Goal: Task Accomplishment & Management: Complete application form

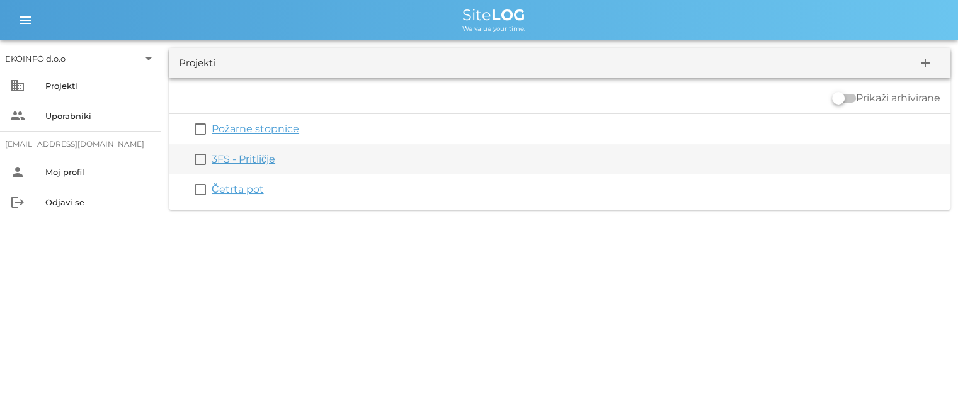
click at [246, 156] on link "3FS - Pritličje" at bounding box center [244, 159] width 64 height 12
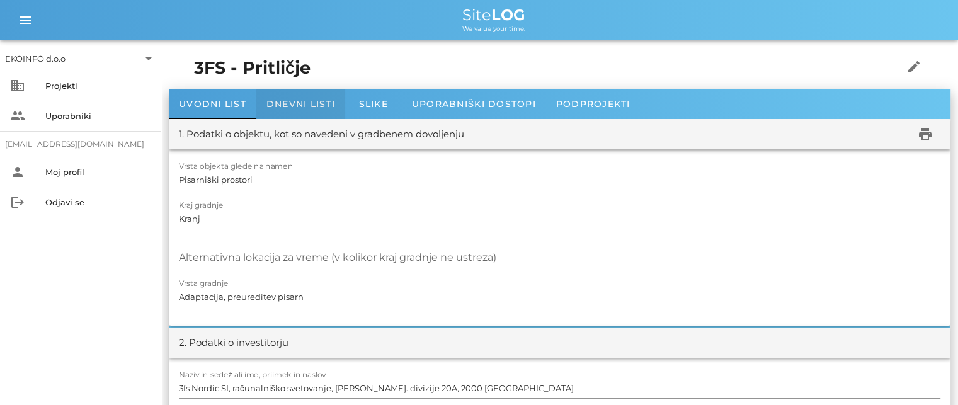
click at [297, 102] on span "Dnevni listi" at bounding box center [301, 103] width 69 height 11
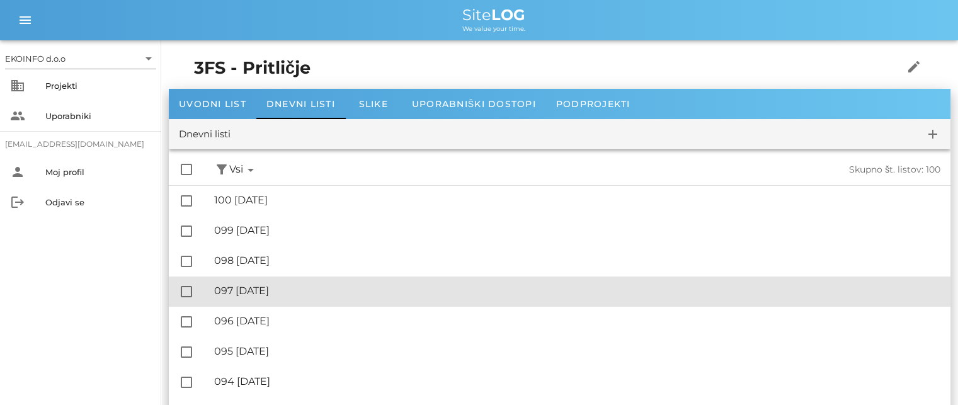
click at [295, 294] on div "🔏 097 [DATE]" at bounding box center [577, 291] width 727 height 12
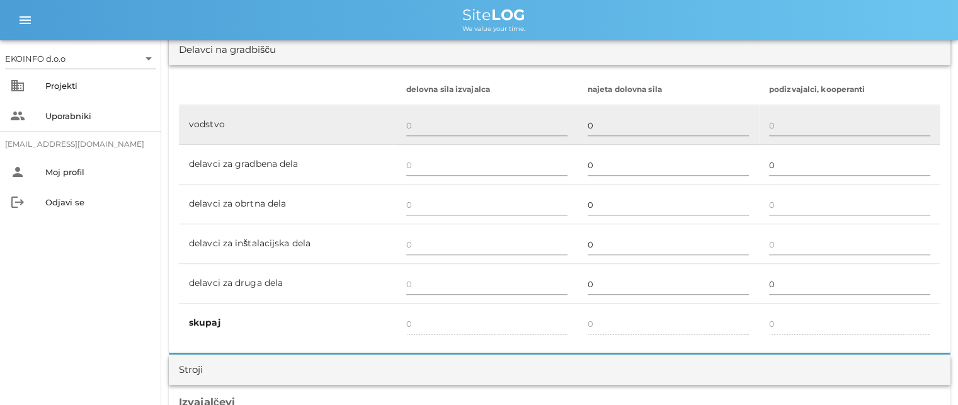
scroll to position [756, 0]
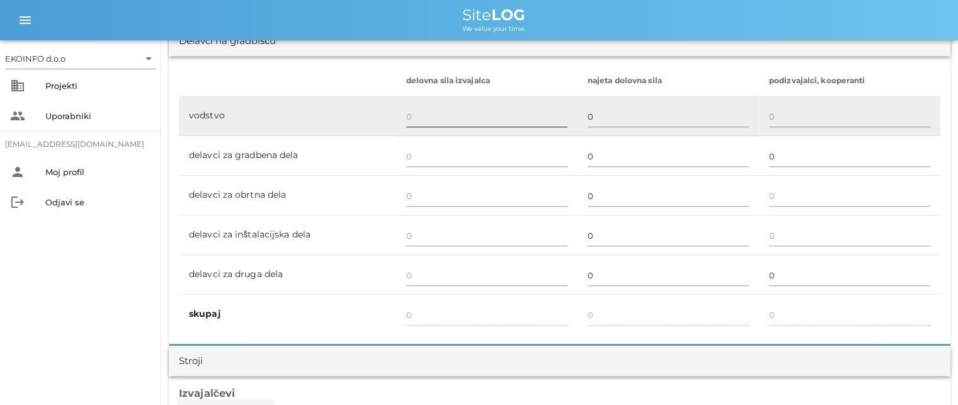
click at [412, 108] on input "text" at bounding box center [486, 116] width 161 height 20
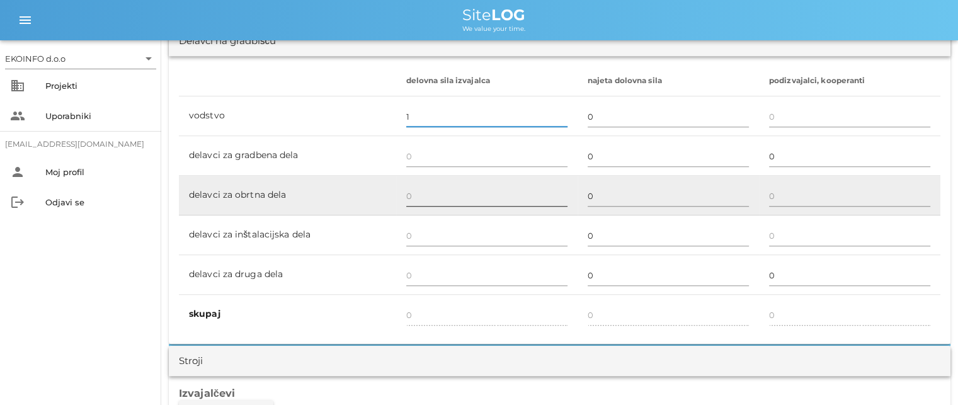
type input "1"
click at [419, 194] on input "text" at bounding box center [486, 196] width 161 height 20
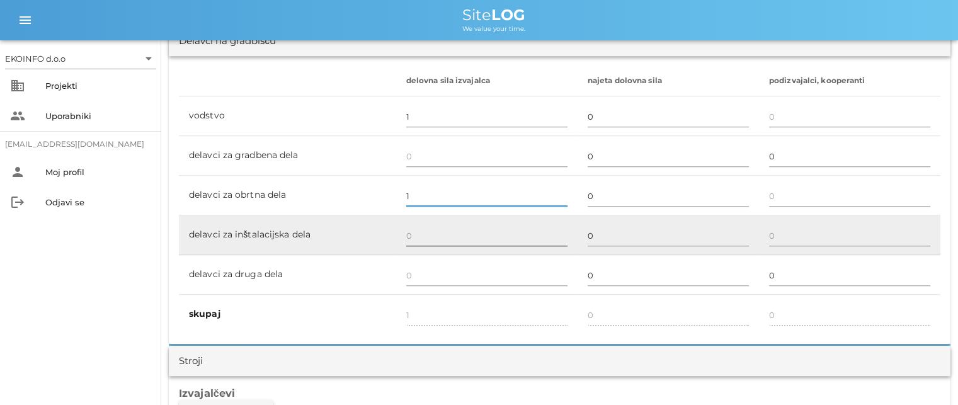
type input "1"
type input "2"
click at [411, 236] on input "text" at bounding box center [486, 236] width 161 height 20
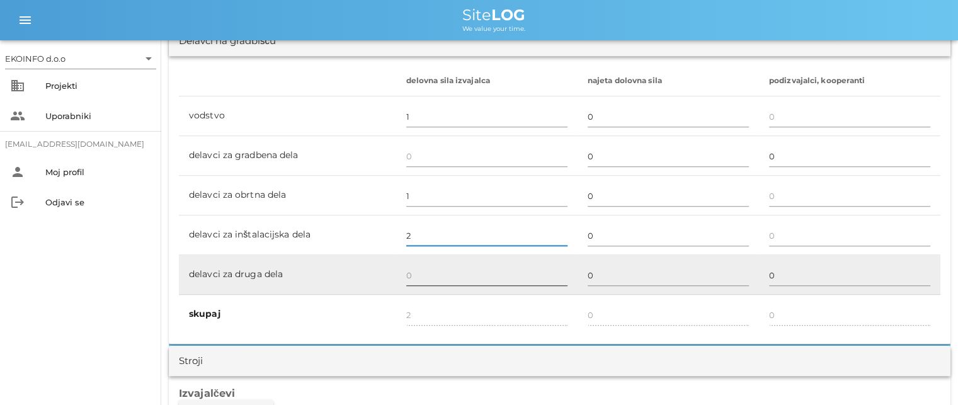
type input "2"
type input "4"
click at [416, 256] on td at bounding box center [486, 275] width 181 height 40
click at [418, 272] on input "text" at bounding box center [486, 275] width 161 height 20
type input "2"
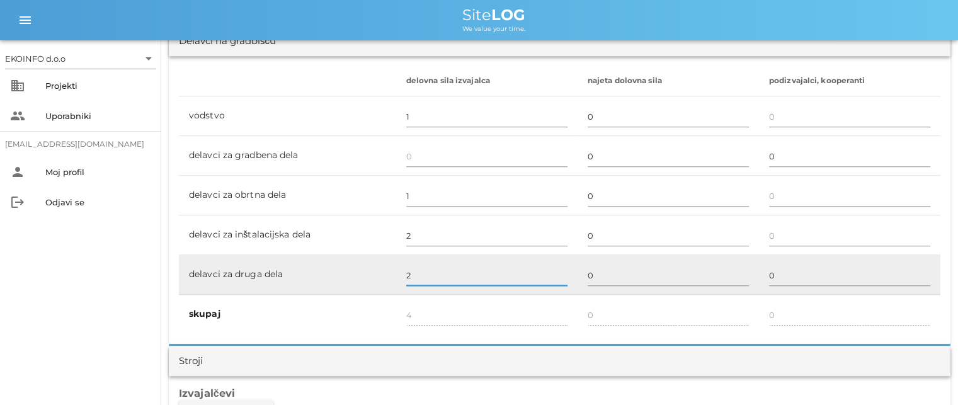
type input "6"
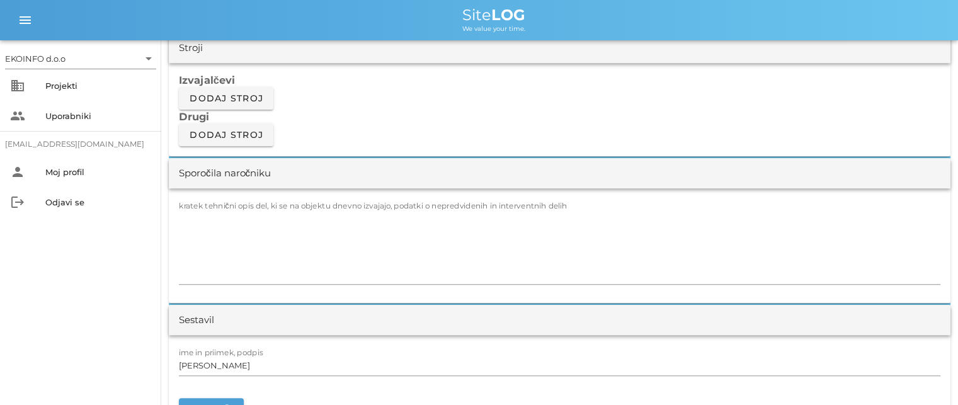
scroll to position [1071, 0]
click at [210, 207] on textarea "kratek tehnični opis del, ki se na objektu dnevno izvajajo, podatki o nepredvid…" at bounding box center [560, 245] width 762 height 76
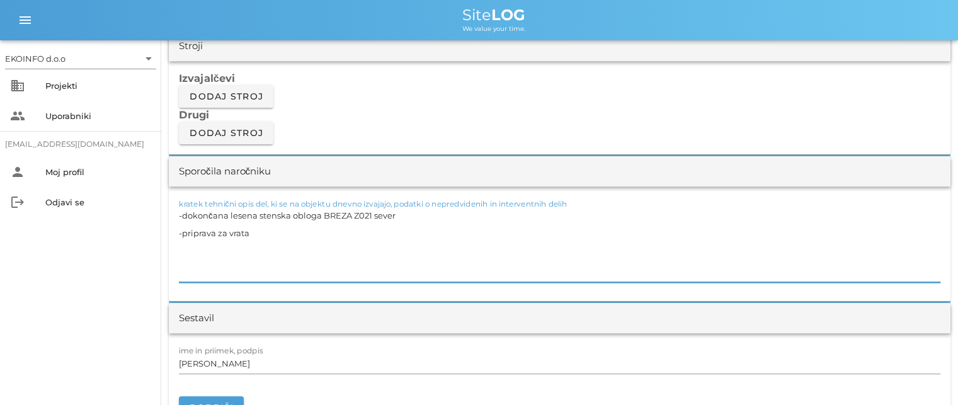
click at [215, 233] on textarea "-dokončana lesena stenska obloga BREZA Z021 sever -priprava za vrata" at bounding box center [560, 245] width 762 height 76
click at [225, 231] on textarea "-dokončana lesena stenska obloga BREZA Z021 sever -priprava prfilov za vrata" at bounding box center [560, 245] width 762 height 76
click at [288, 234] on textarea "-dokončana lesena stenska obloga BREZA Z021 sever -priprava profilov za vrata" at bounding box center [560, 245] width 762 height 76
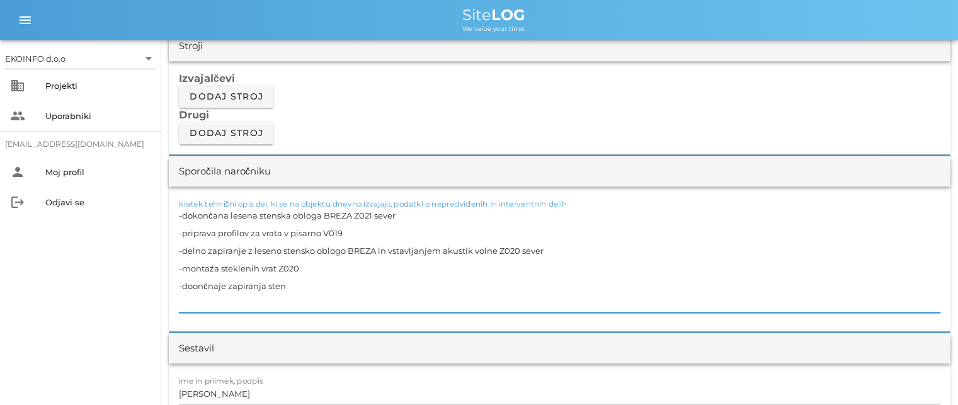
click at [193, 285] on textarea "-dokončana lesena stenska obloga BREZA Z021 sever -priprava profilov za vrata v…" at bounding box center [560, 260] width 762 height 106
click at [222, 285] on textarea "-dokončana lesena stenska obloga BREZA Z021 sever -priprava profilov za vrata v…" at bounding box center [560, 260] width 762 height 106
drag, startPoint x: 292, startPoint y: 284, endPoint x: 299, endPoint y: 284, distance: 7.6
click at [292, 284] on textarea "-dokončana lesena stenska obloga BREZA Z021 sever -priprava profilov za vrata v…" at bounding box center [560, 260] width 762 height 106
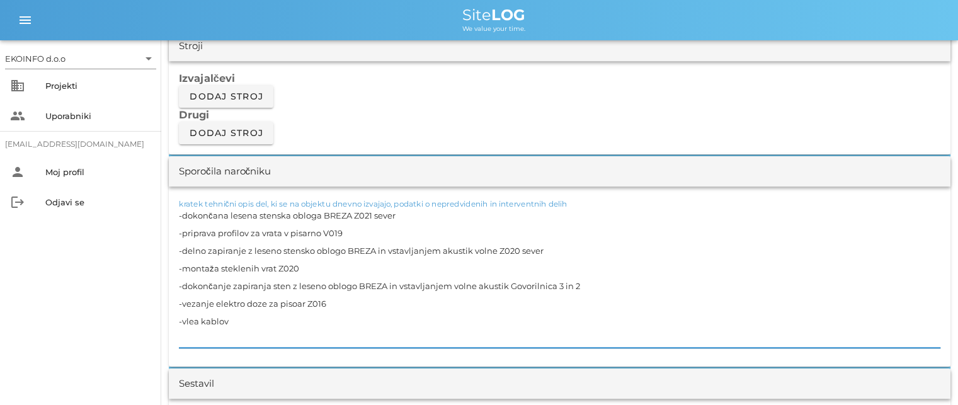
click at [193, 320] on textarea "-dokončana lesena stenska obloga BREZA Z021 sever -priprava profilov za vrata v…" at bounding box center [560, 277] width 762 height 141
click at [236, 321] on textarea "-dokončana lesena stenska obloga BREZA Z021 sever -priprava profilov za vrata v…" at bounding box center [560, 277] width 762 height 141
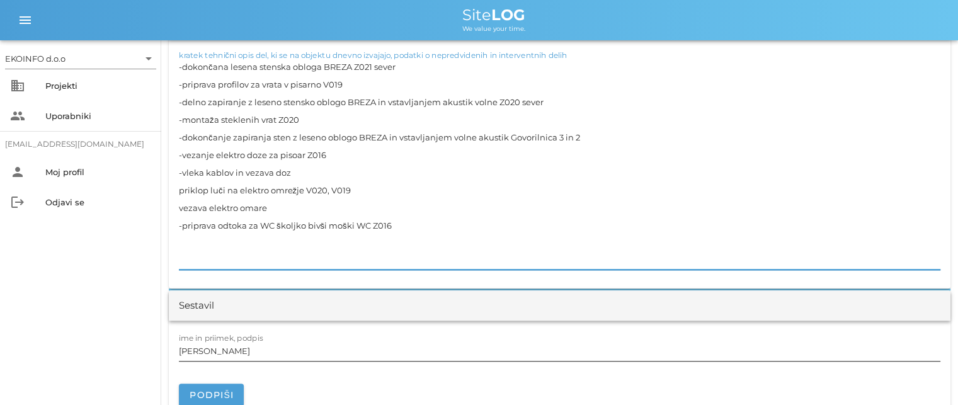
scroll to position [1260, 0]
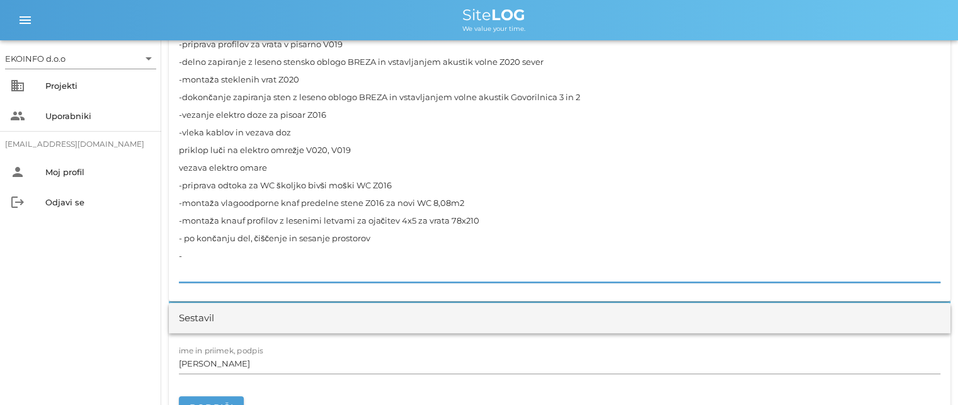
click at [379, 239] on textarea "-dokončana lesena stenska obloga BREZA Z021 sever -priprava profilov za vrata v…" at bounding box center [560, 150] width 762 height 265
click at [207, 257] on textarea "-dokončana lesena stenska obloga BREZA Z021 sever -priprava profilov za vrata v…" at bounding box center [560, 150] width 762 height 265
type textarea "-dokončana lesena stenska obloga BREZA Z021 sever -priprava profilov za vrata v…"
click at [260, 366] on input "[PERSON_NAME]" at bounding box center [560, 364] width 762 height 20
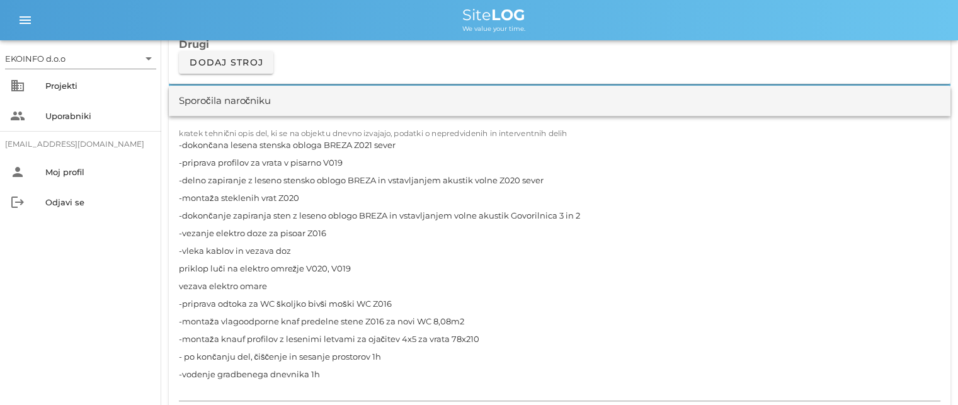
scroll to position [1071, 0]
